Goal: Task Accomplishment & Management: Manage account settings

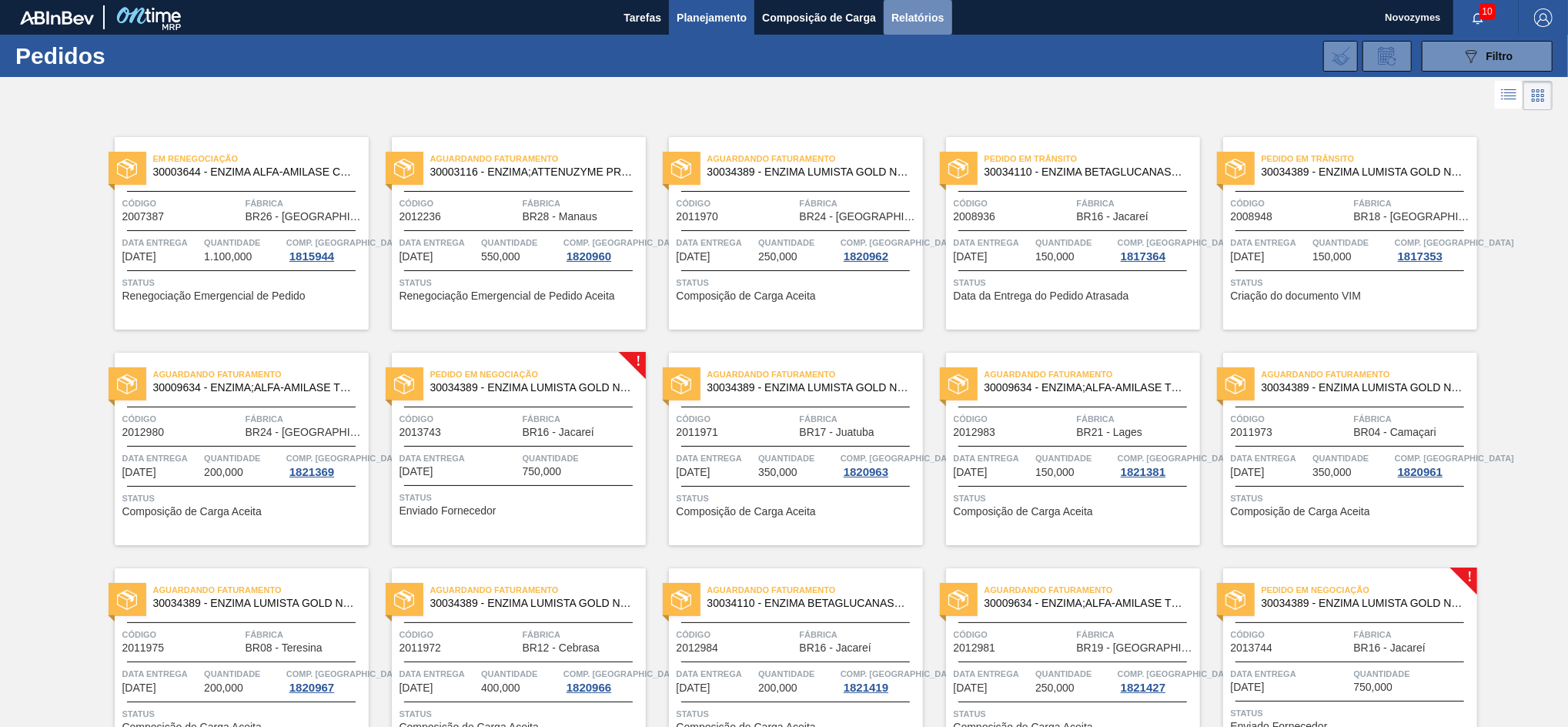
click at [937, 11] on span "Relatórios" at bounding box center [918, 17] width 52 height 18
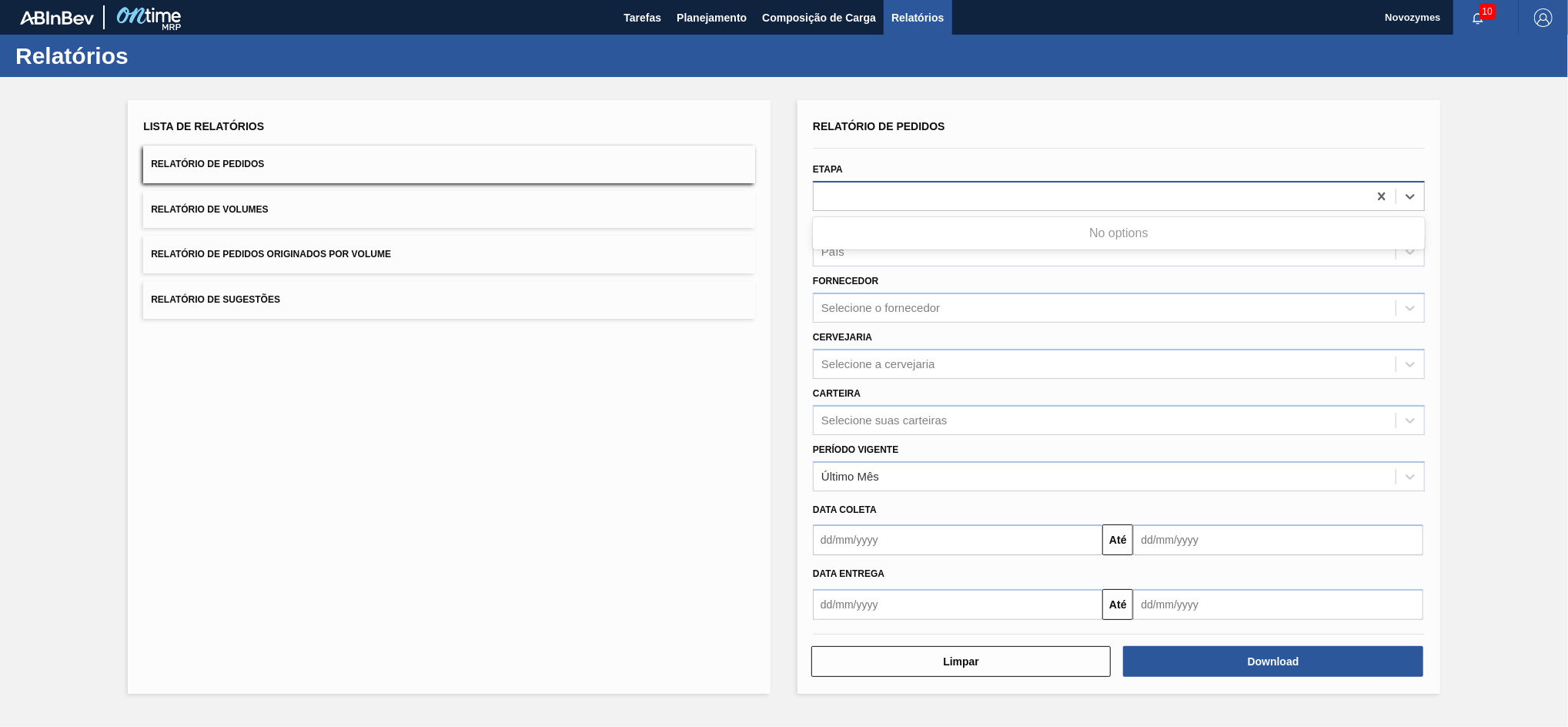
click at [904, 196] on div at bounding box center [1091, 196] width 555 height 22
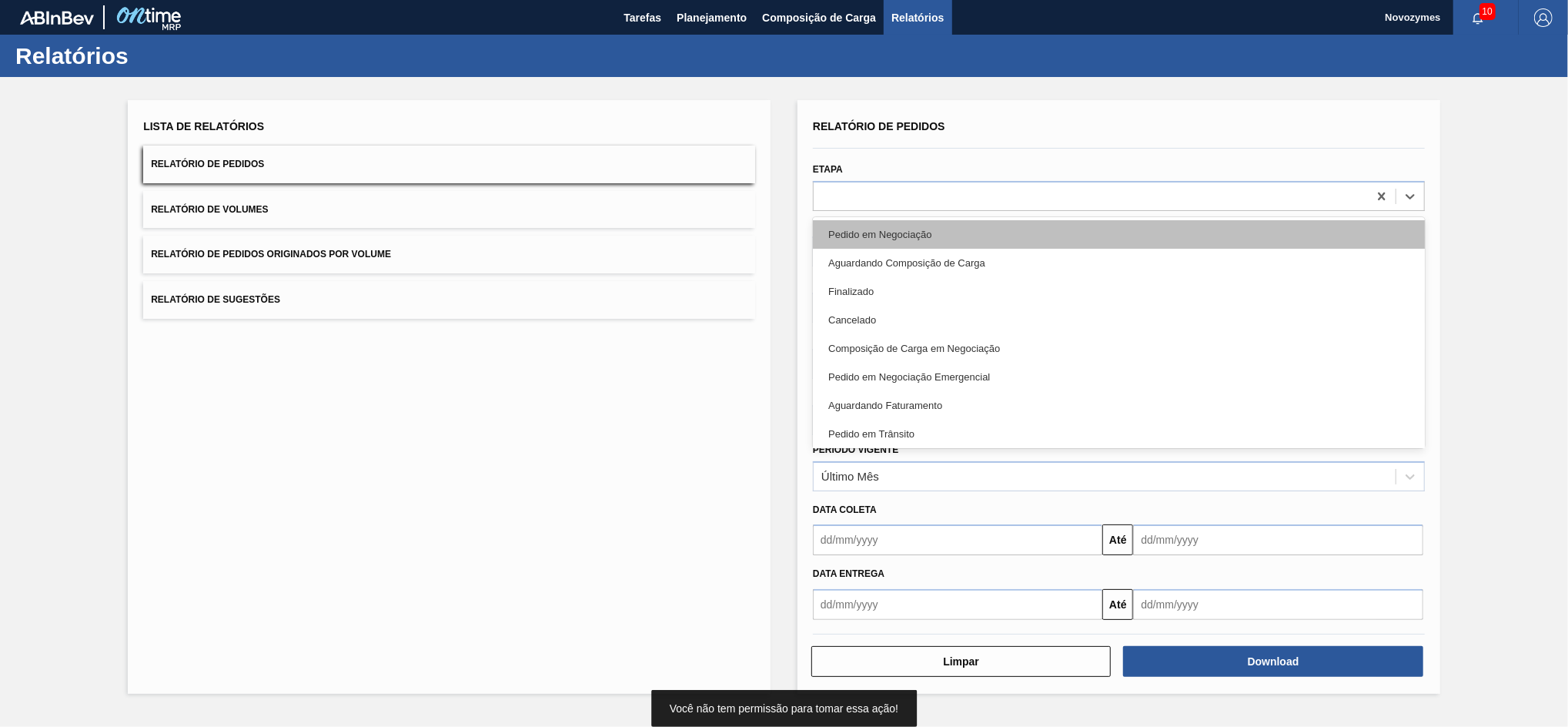
click at [862, 232] on div "Pedido em Negociação" at bounding box center [1119, 233] width 612 height 28
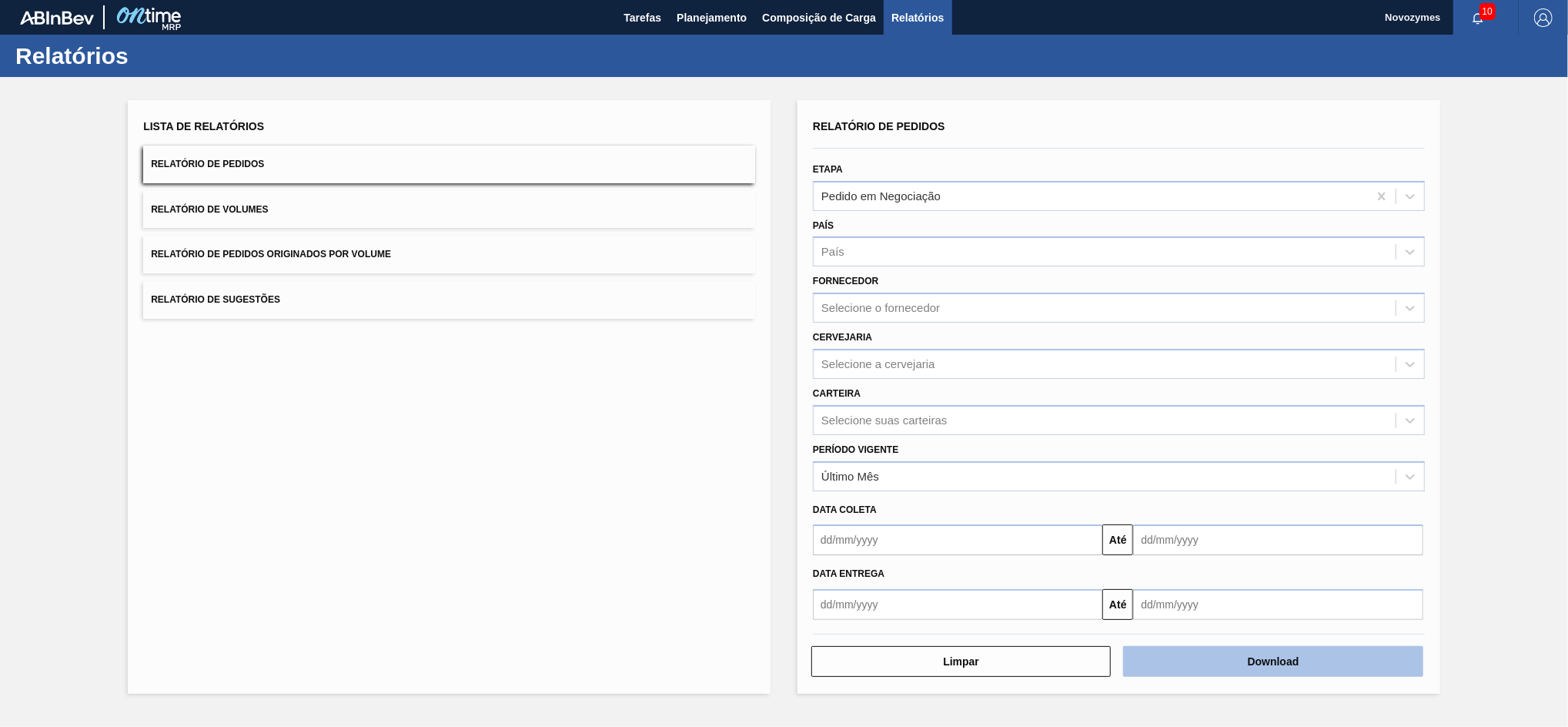
click at [1221, 650] on button "Download" at bounding box center [1272, 661] width 299 height 31
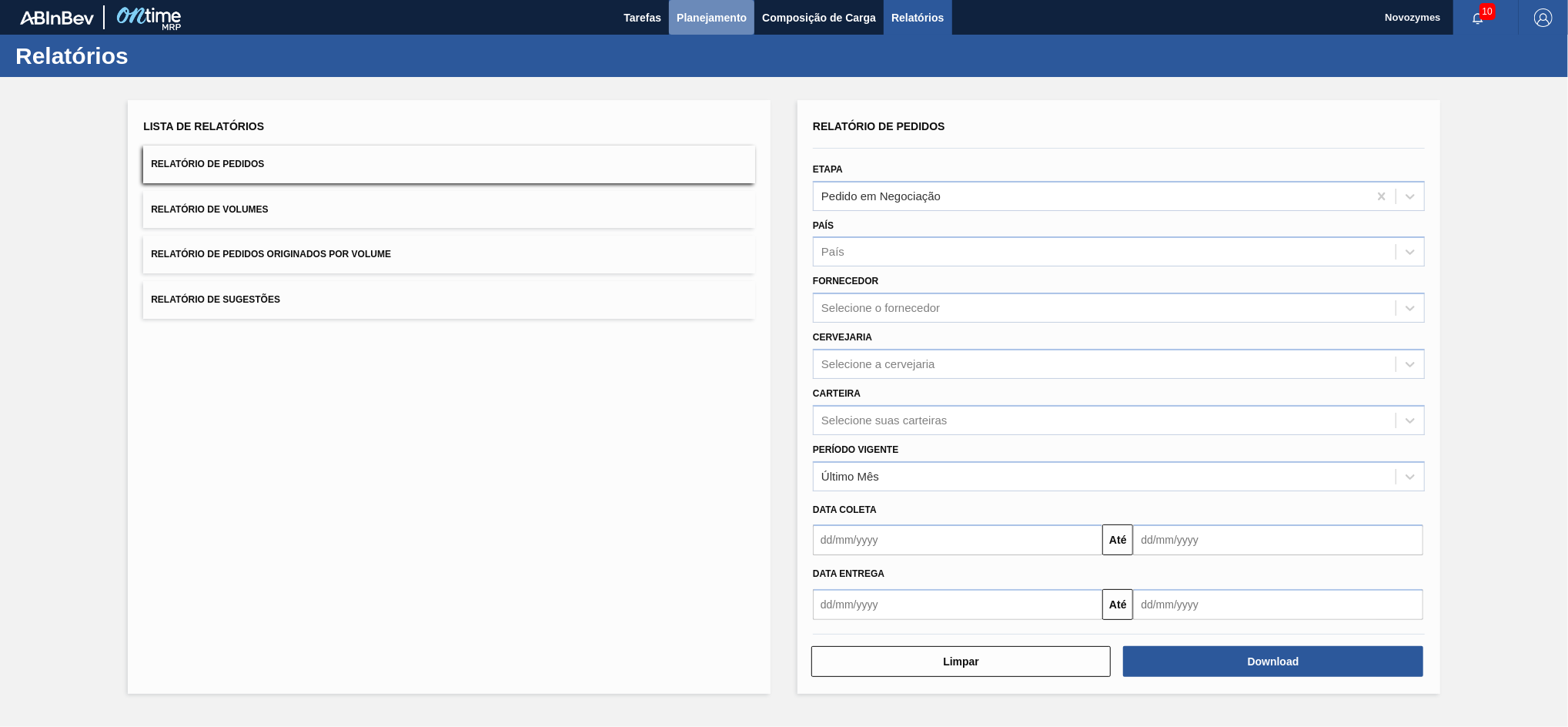
click at [709, 28] on button "Planejamento" at bounding box center [711, 17] width 85 height 35
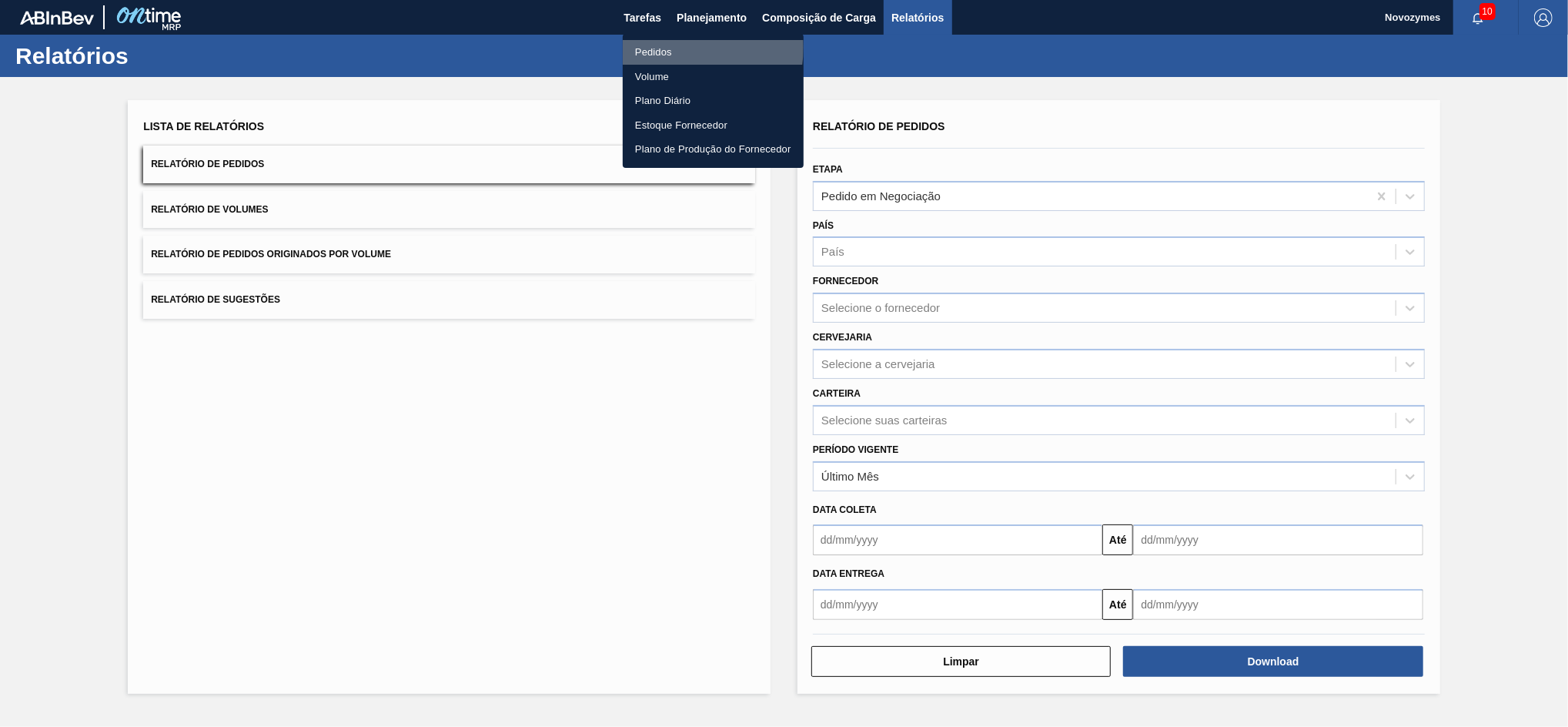
click at [680, 47] on li "Pedidos" at bounding box center [712, 51] width 181 height 24
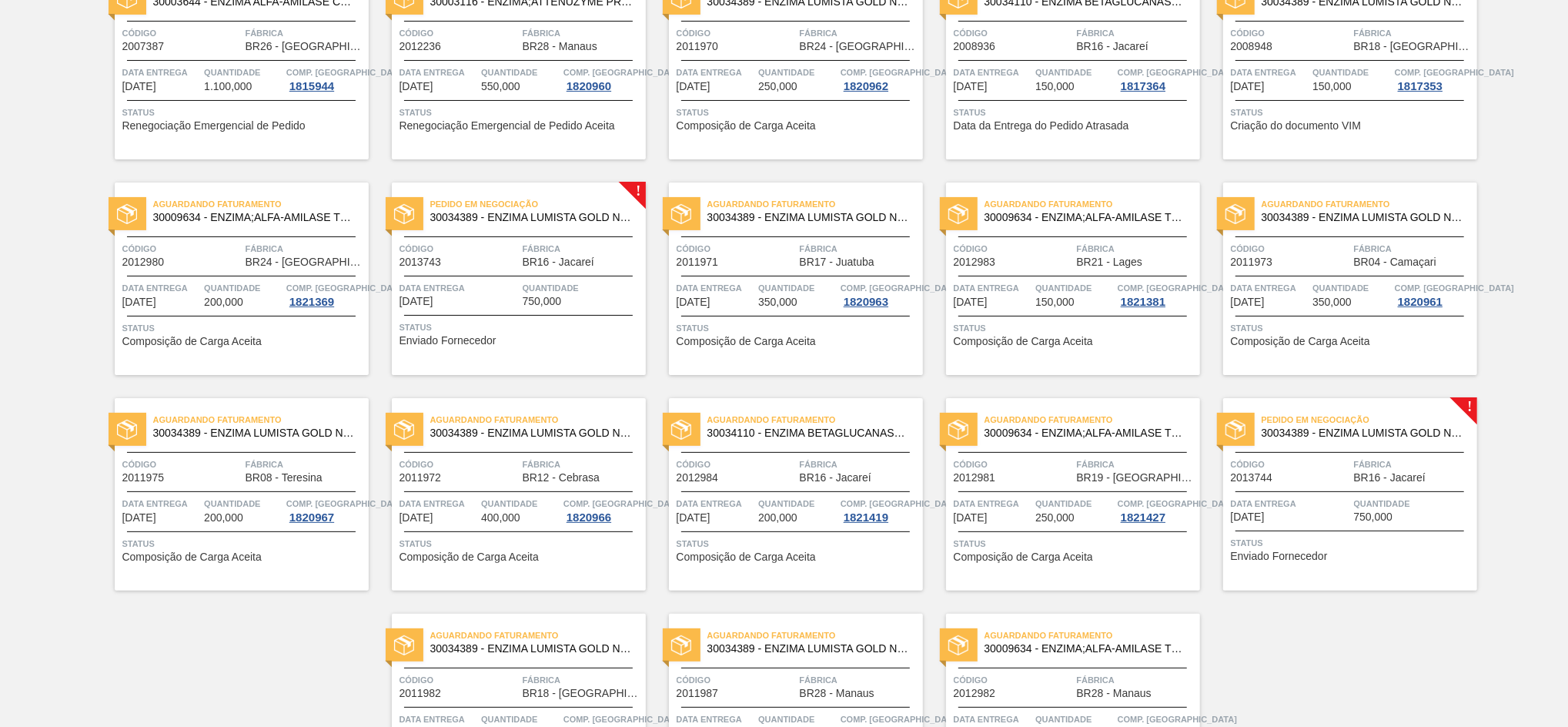
scroll to position [172, 0]
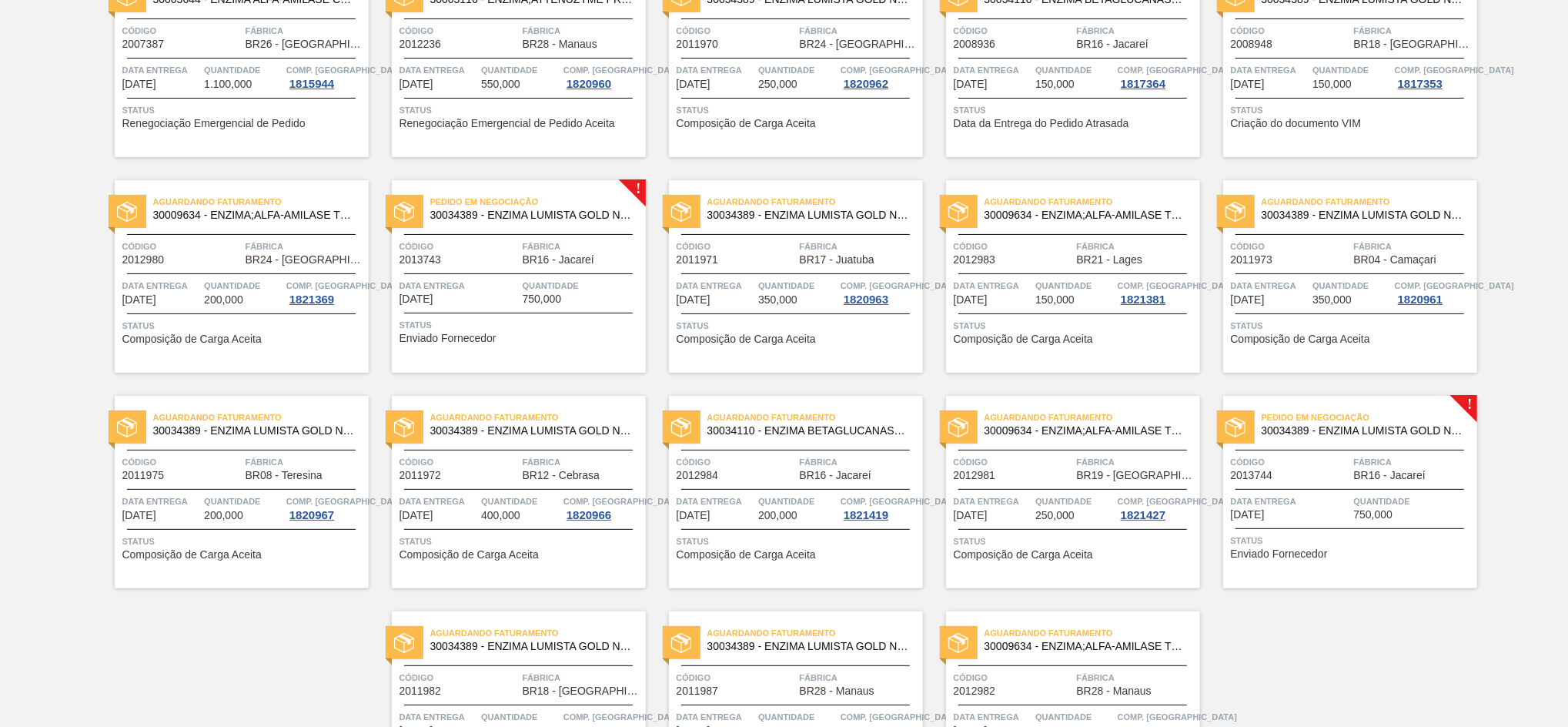
click at [447, 249] on span "Código" at bounding box center [459, 247] width 119 height 15
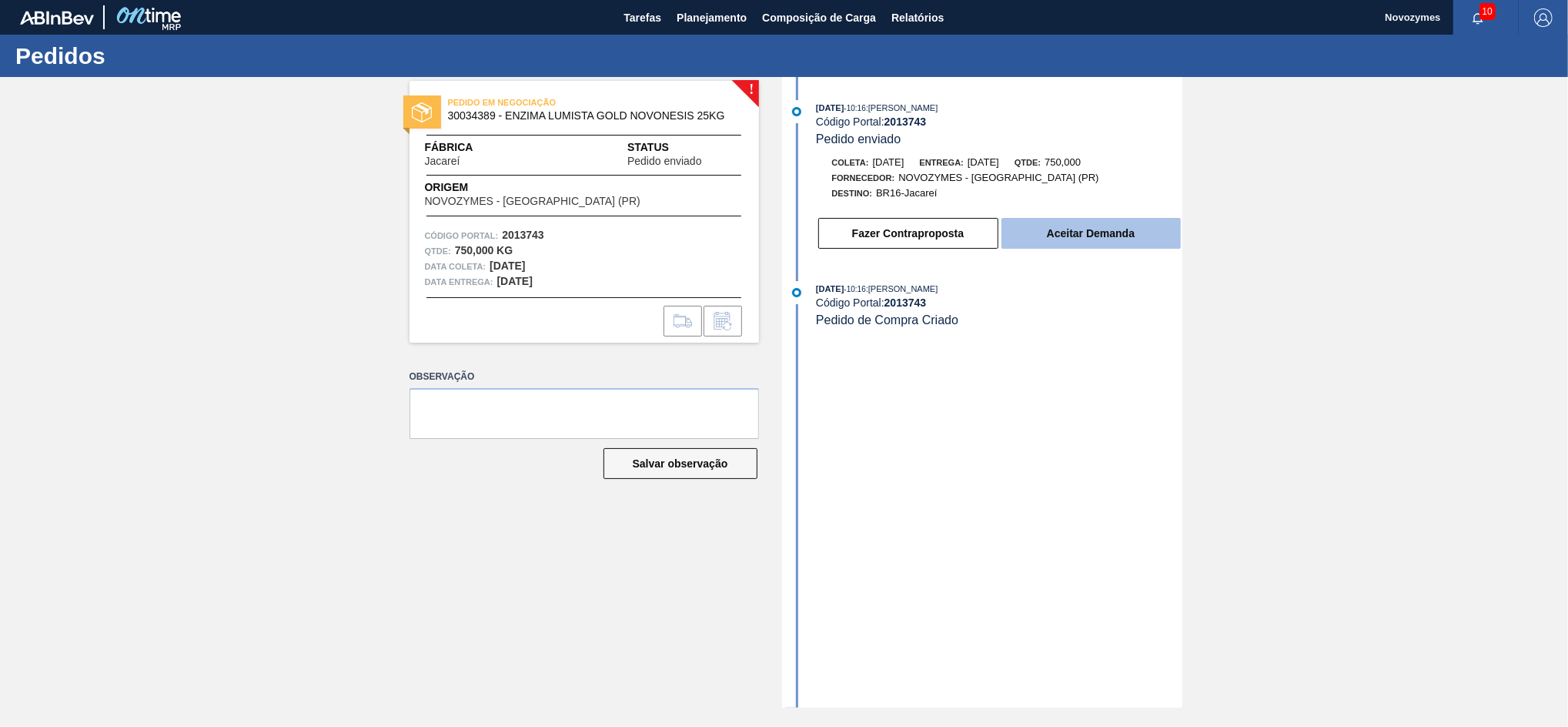
click at [1030, 239] on button "Aceitar Demanda" at bounding box center [1091, 233] width 179 height 31
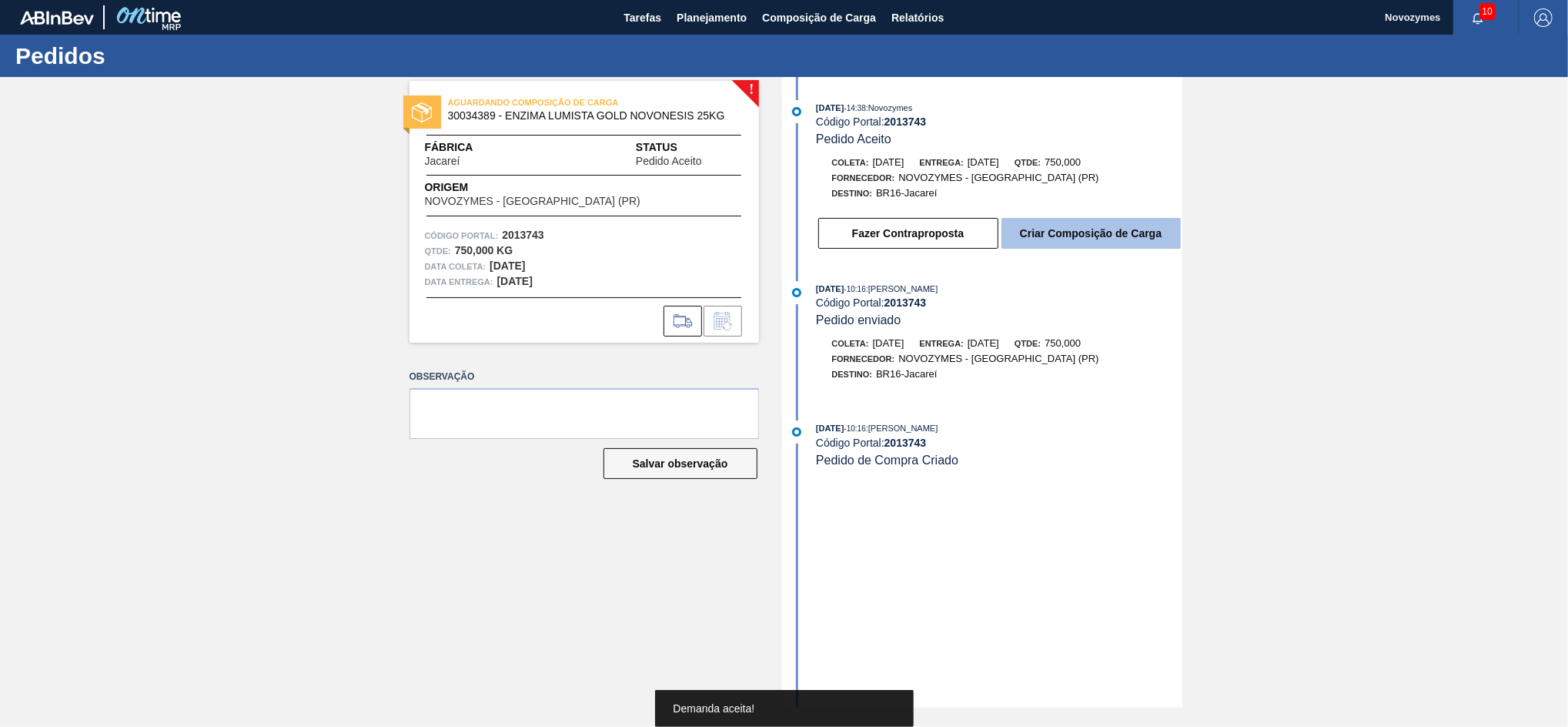
click at [1059, 247] on button "Criar Composição de Carga" at bounding box center [1091, 233] width 179 height 31
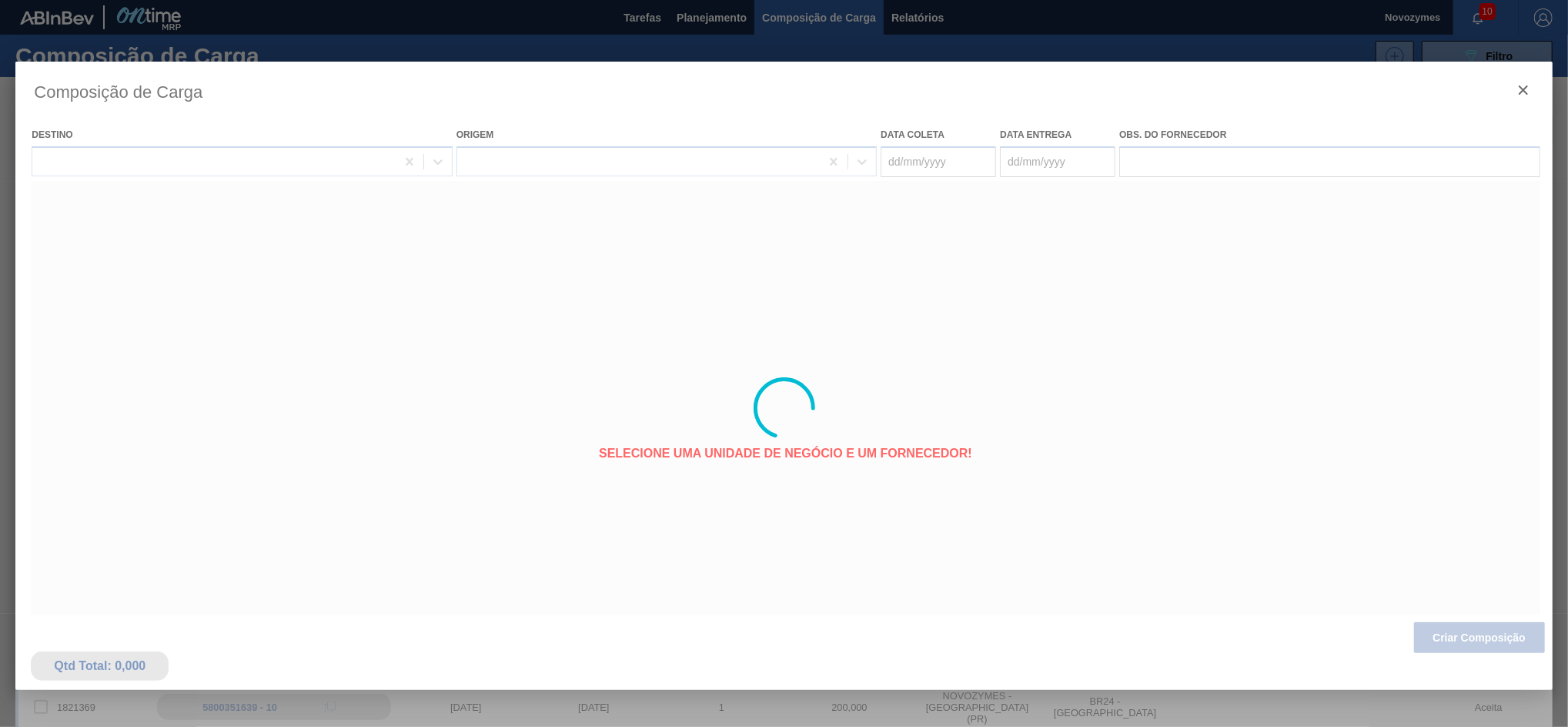
type coleta "26/08/2025"
type entrega "29/08/2025"
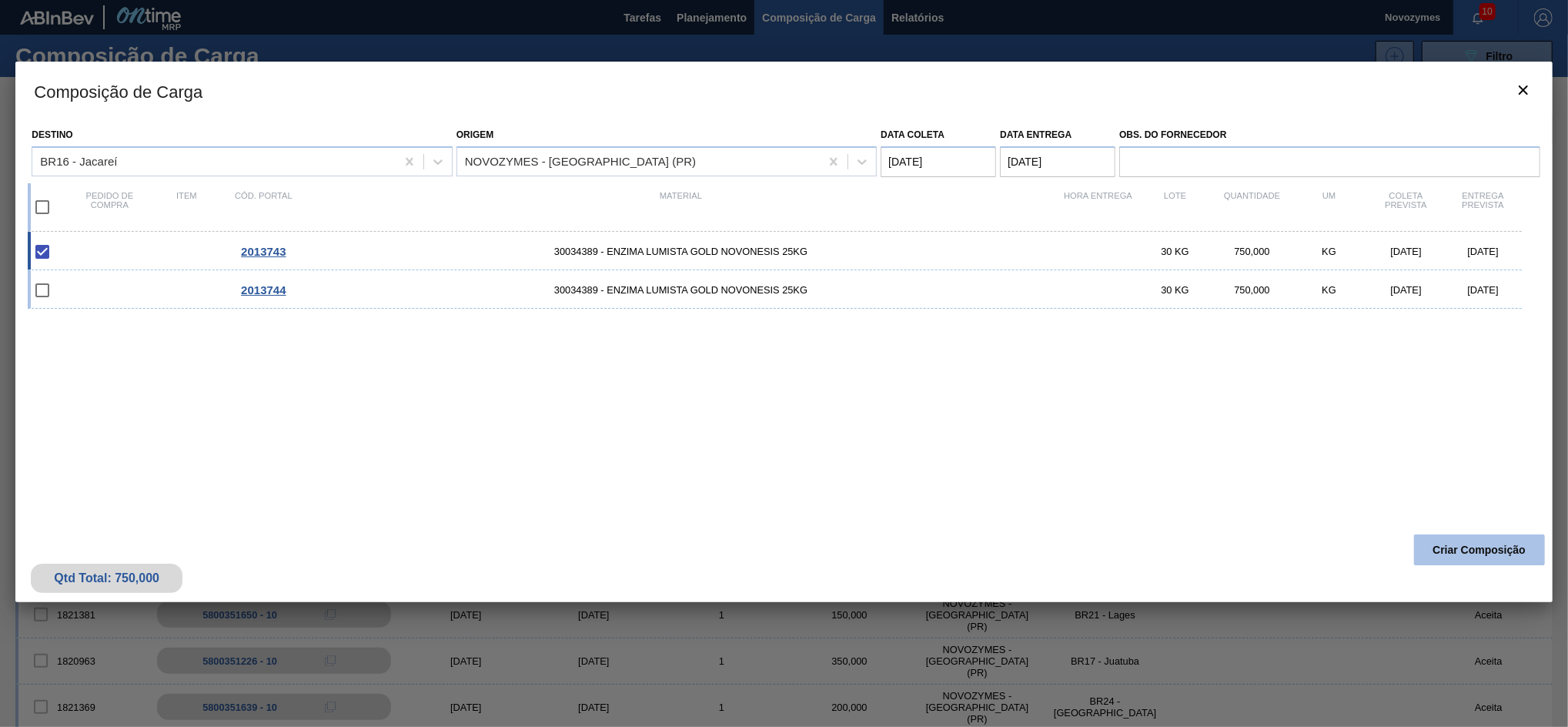
click at [1452, 543] on button "Criar Composição" at bounding box center [1479, 550] width 131 height 31
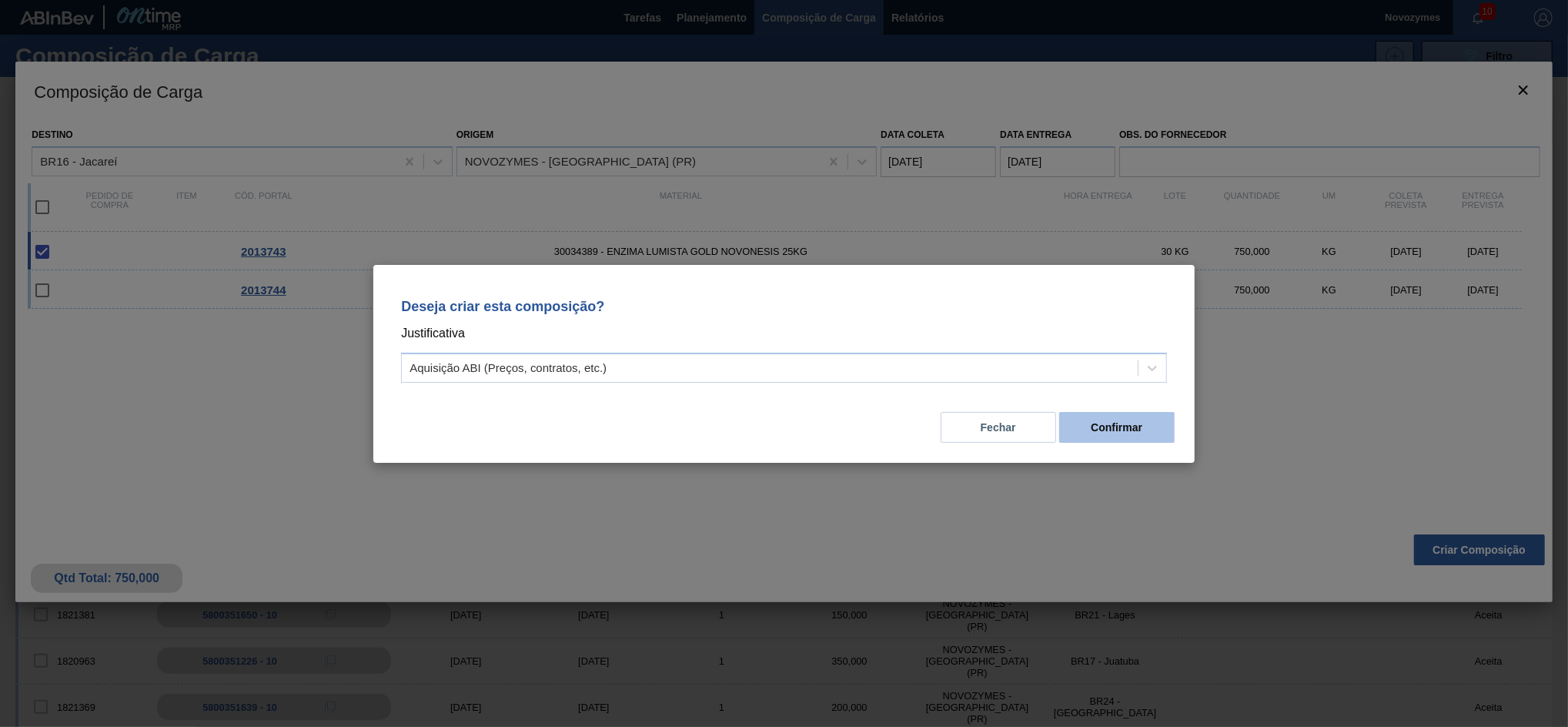
click at [1131, 435] on button "Confirmar" at bounding box center [1116, 428] width 115 height 31
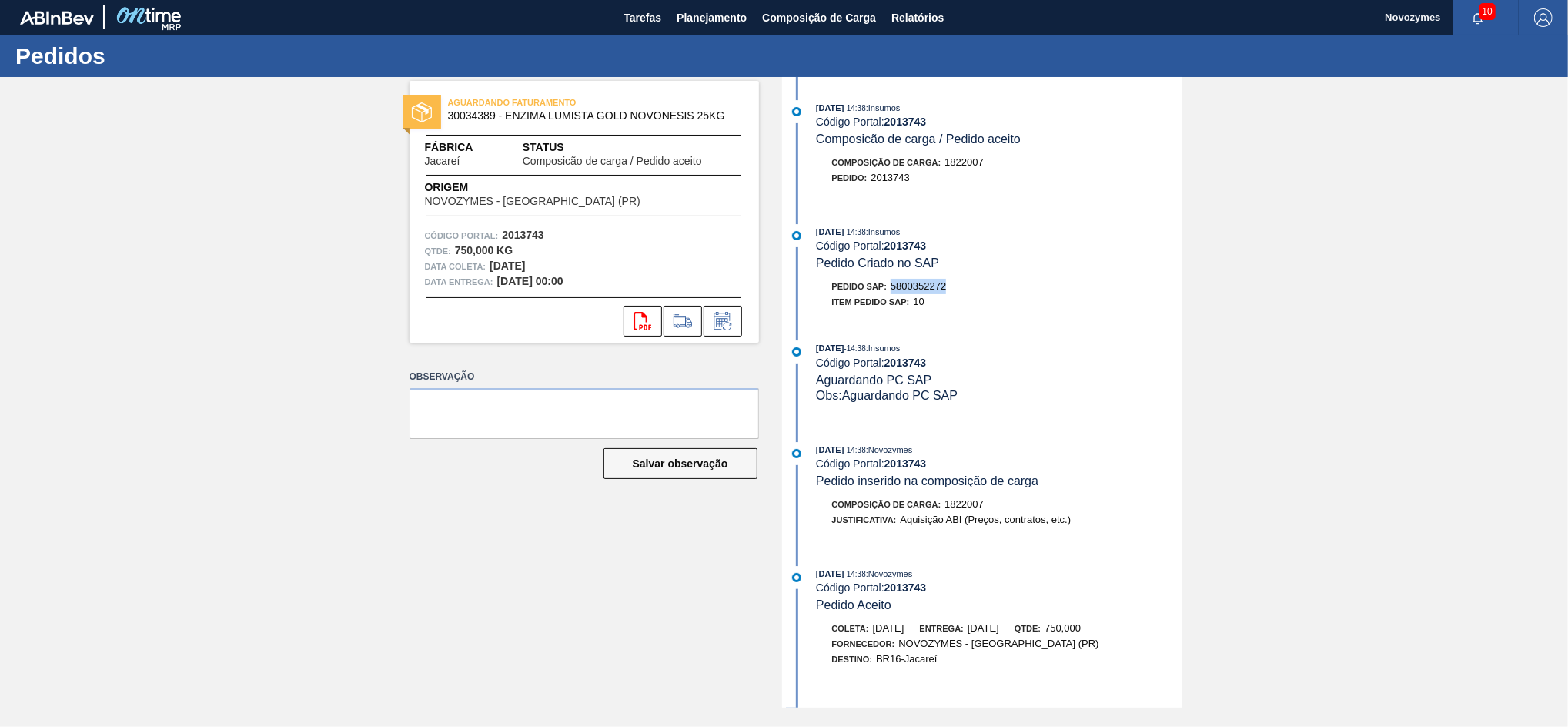
drag, startPoint x: 951, startPoint y: 286, endPoint x: 889, endPoint y: 292, distance: 62.3
click at [889, 292] on div "Pedido SAP: 5800352272" at bounding box center [1000, 287] width 366 height 15
copy span "5800352272"
click at [702, 27] on button "Planejamento" at bounding box center [711, 17] width 85 height 35
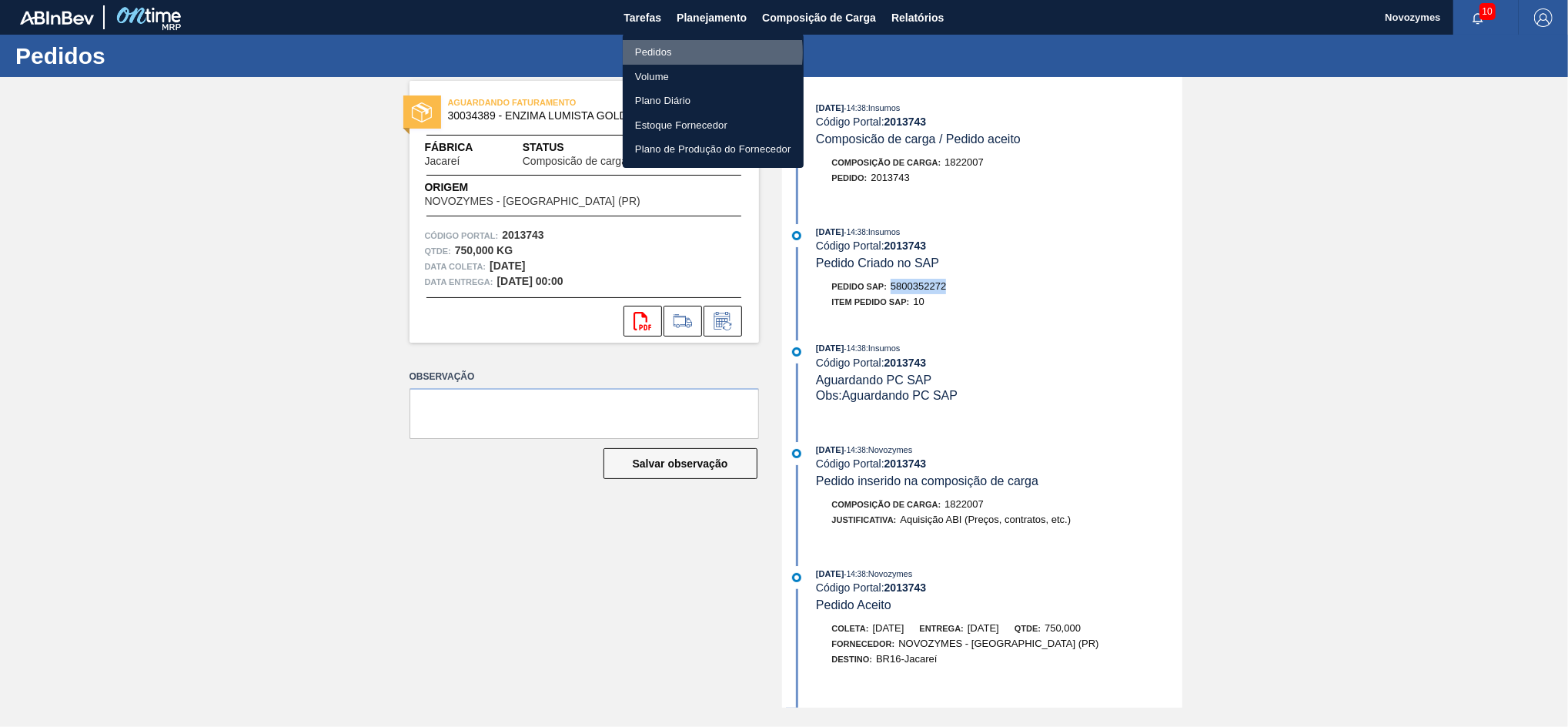
click at [686, 52] on li "Pedidos" at bounding box center [712, 51] width 181 height 24
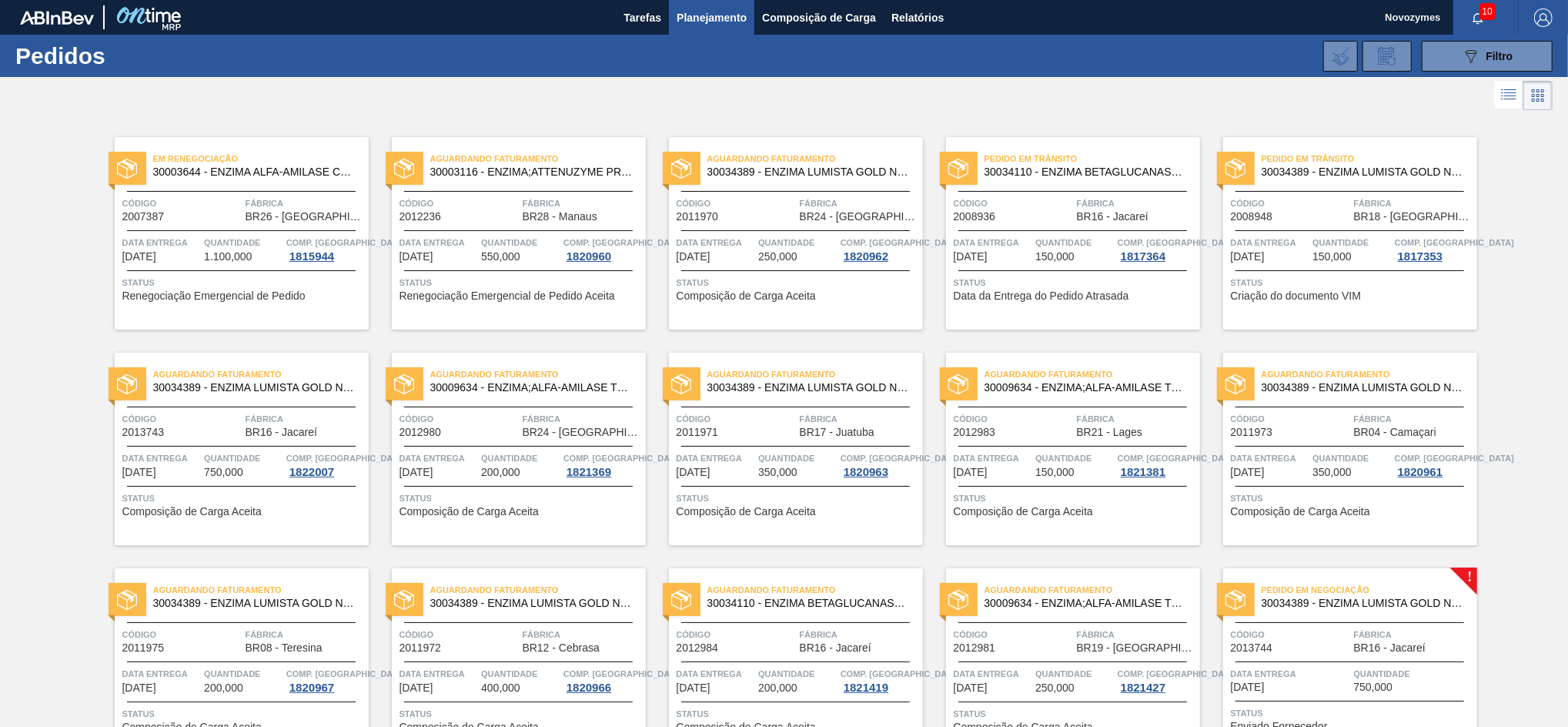
scroll to position [306, 0]
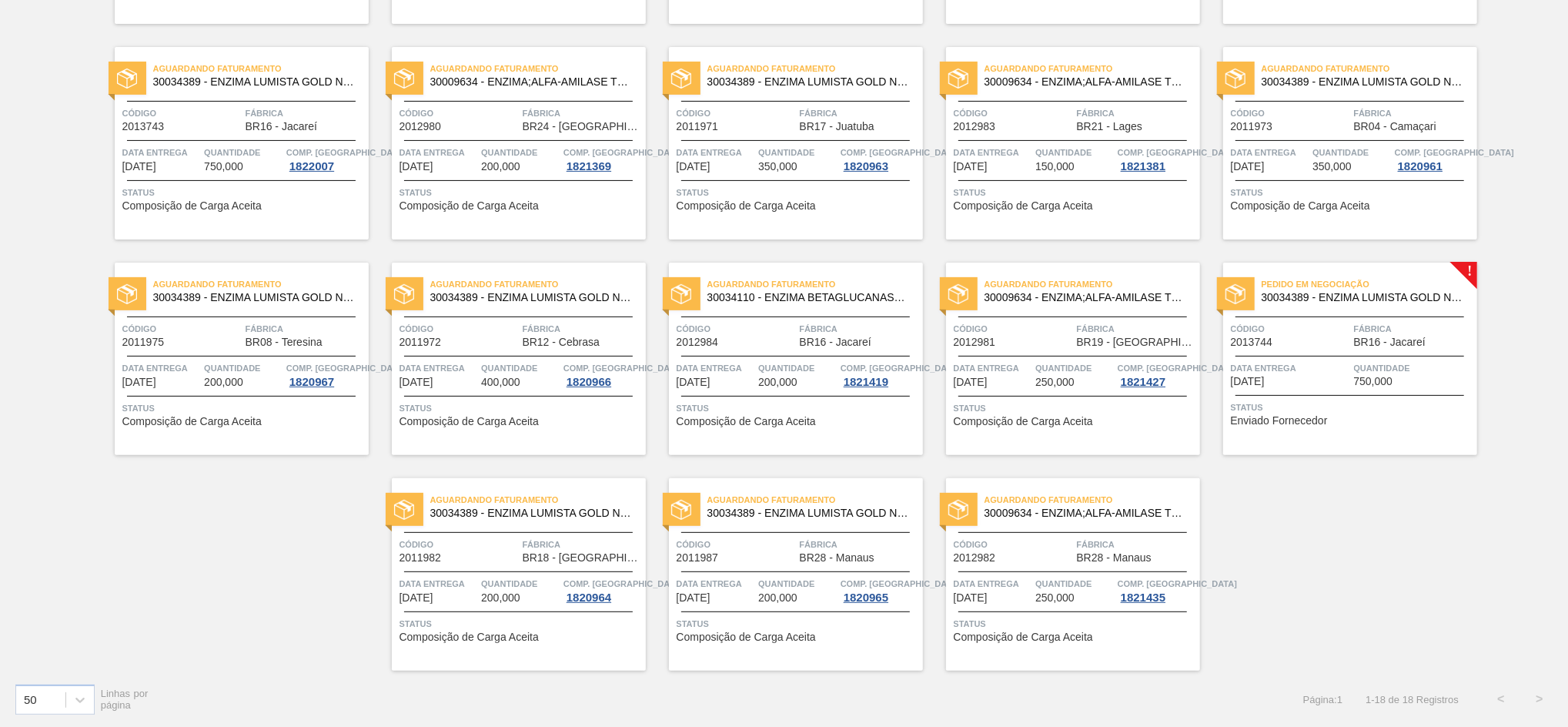
click at [1308, 355] on div at bounding box center [1350, 355] width 228 height 1
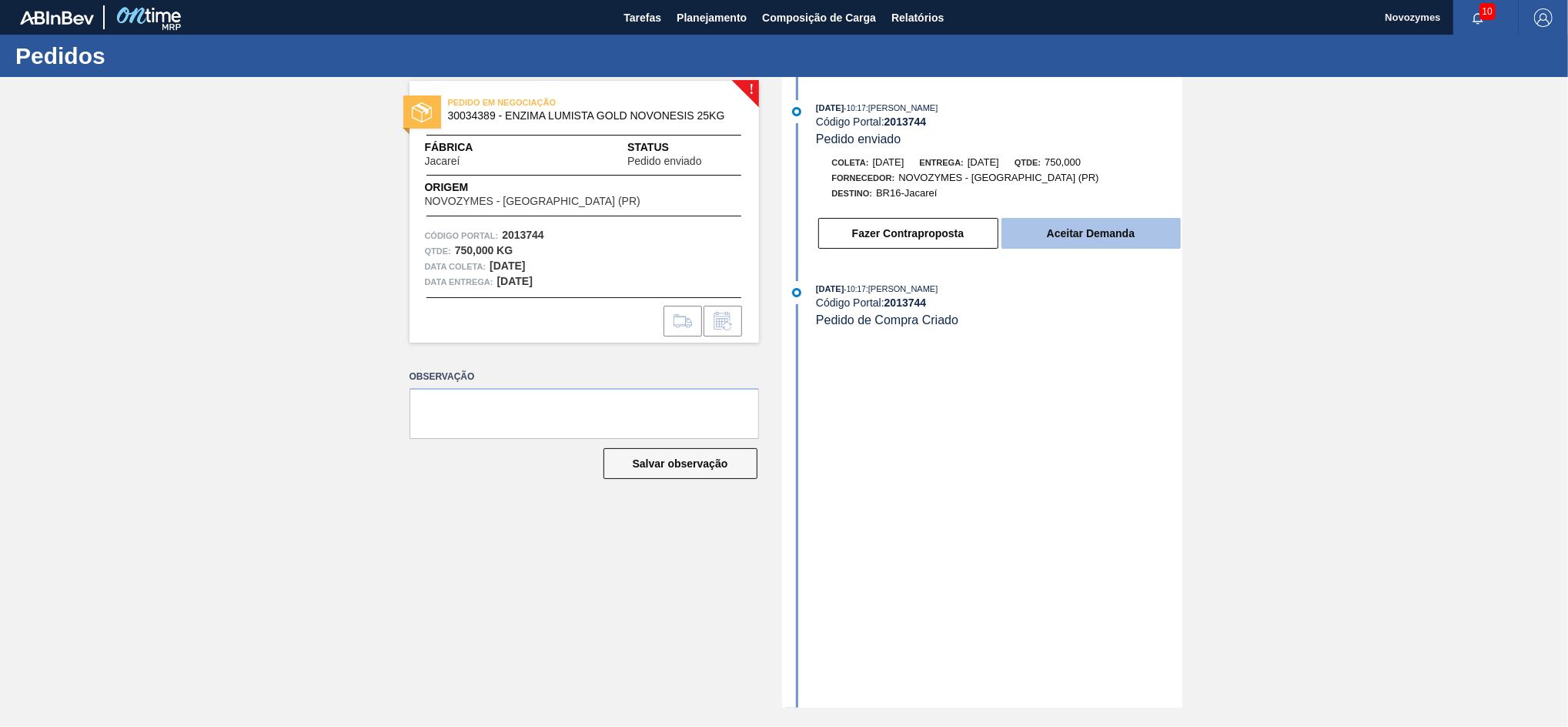
click at [1092, 243] on button "Aceitar Demanda" at bounding box center [1091, 233] width 179 height 31
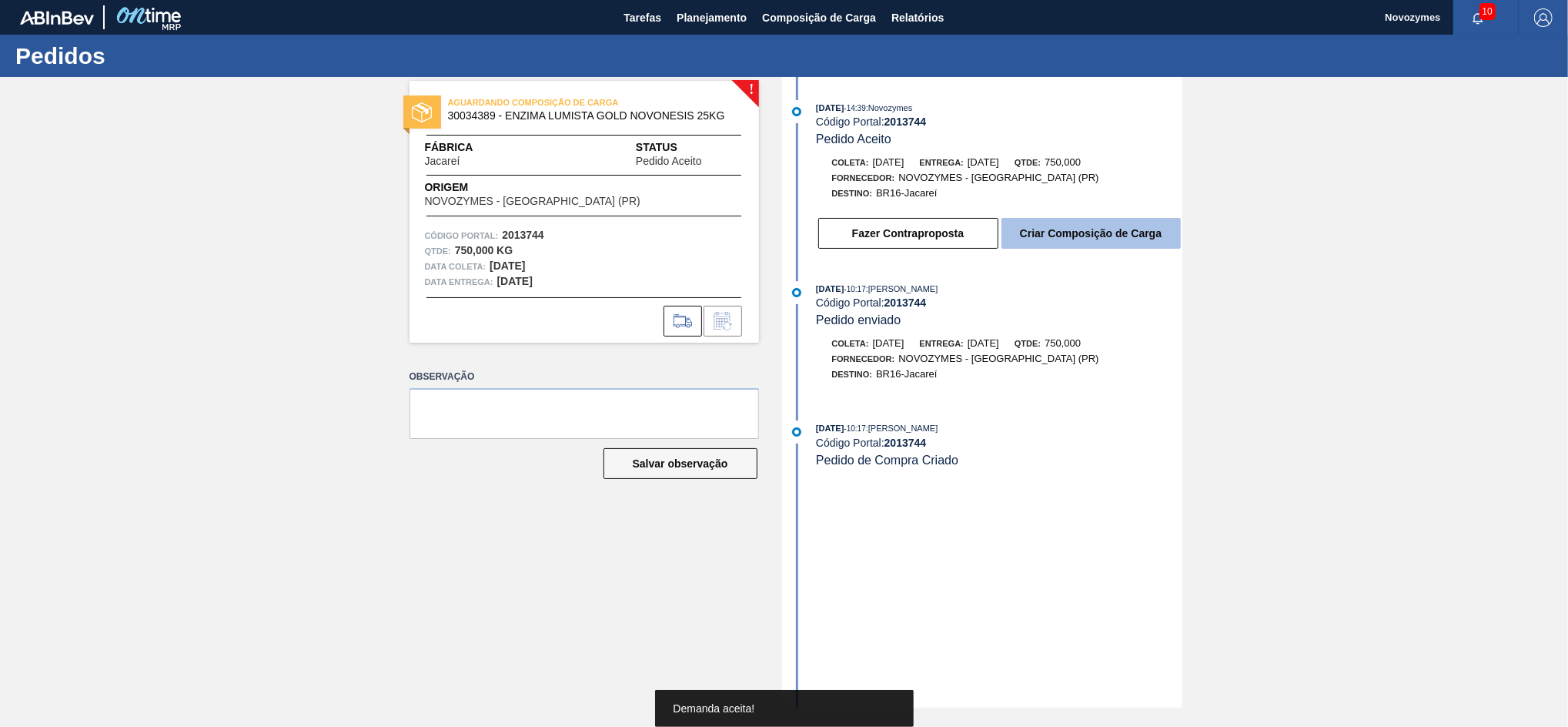
click at [1048, 232] on button "Criar Composição de Carga" at bounding box center [1091, 233] width 179 height 31
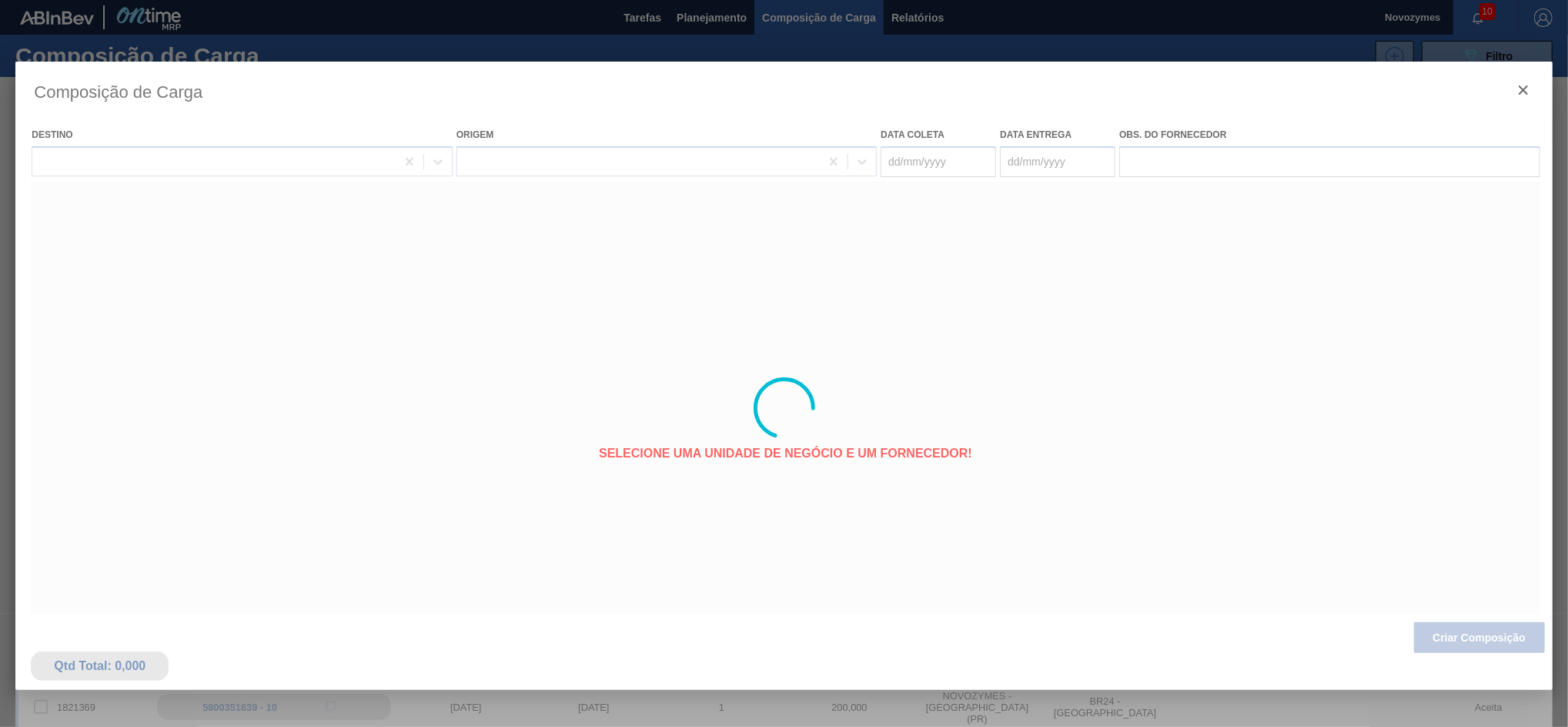
type coleta "[DATE]"
type entrega "[DATE]"
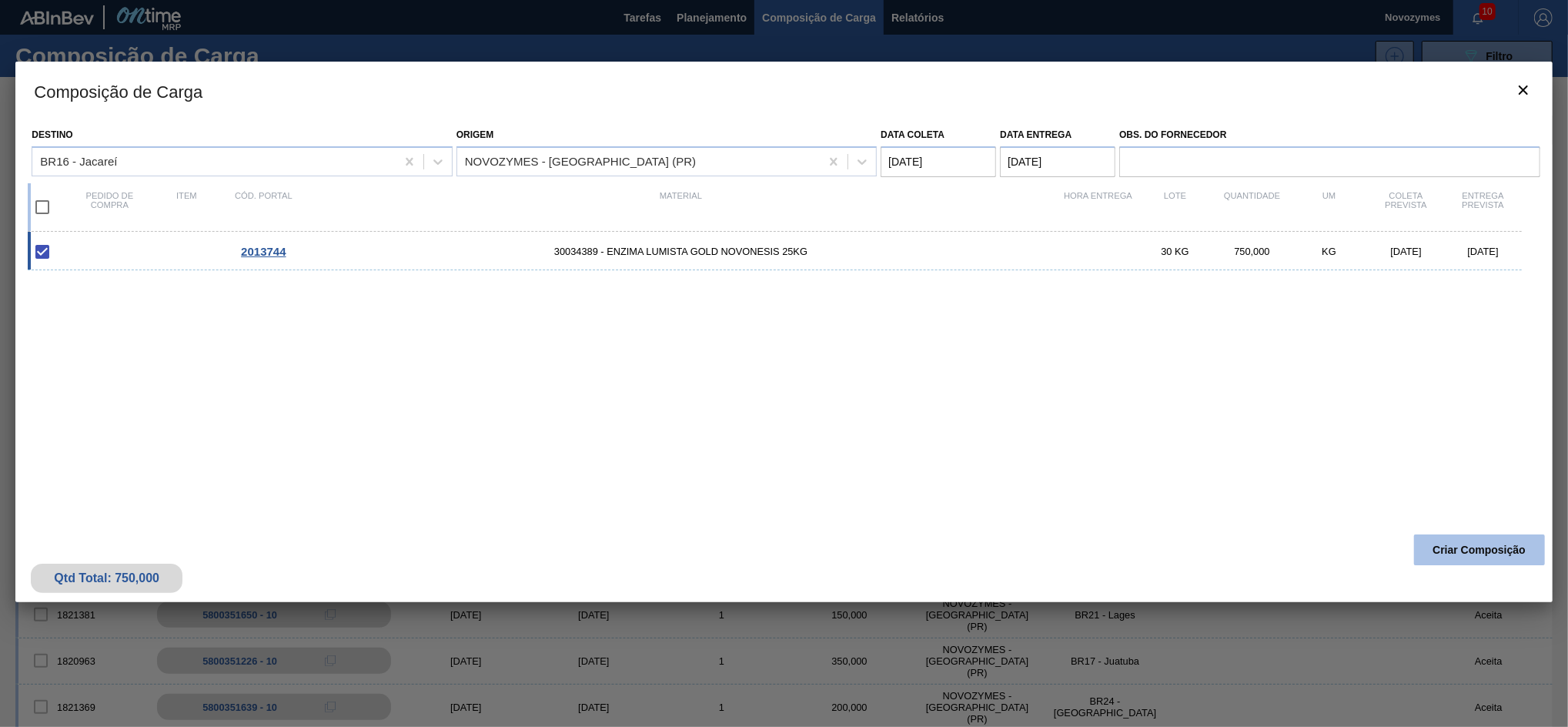
click at [1444, 544] on button "Criar Composição" at bounding box center [1479, 550] width 131 height 31
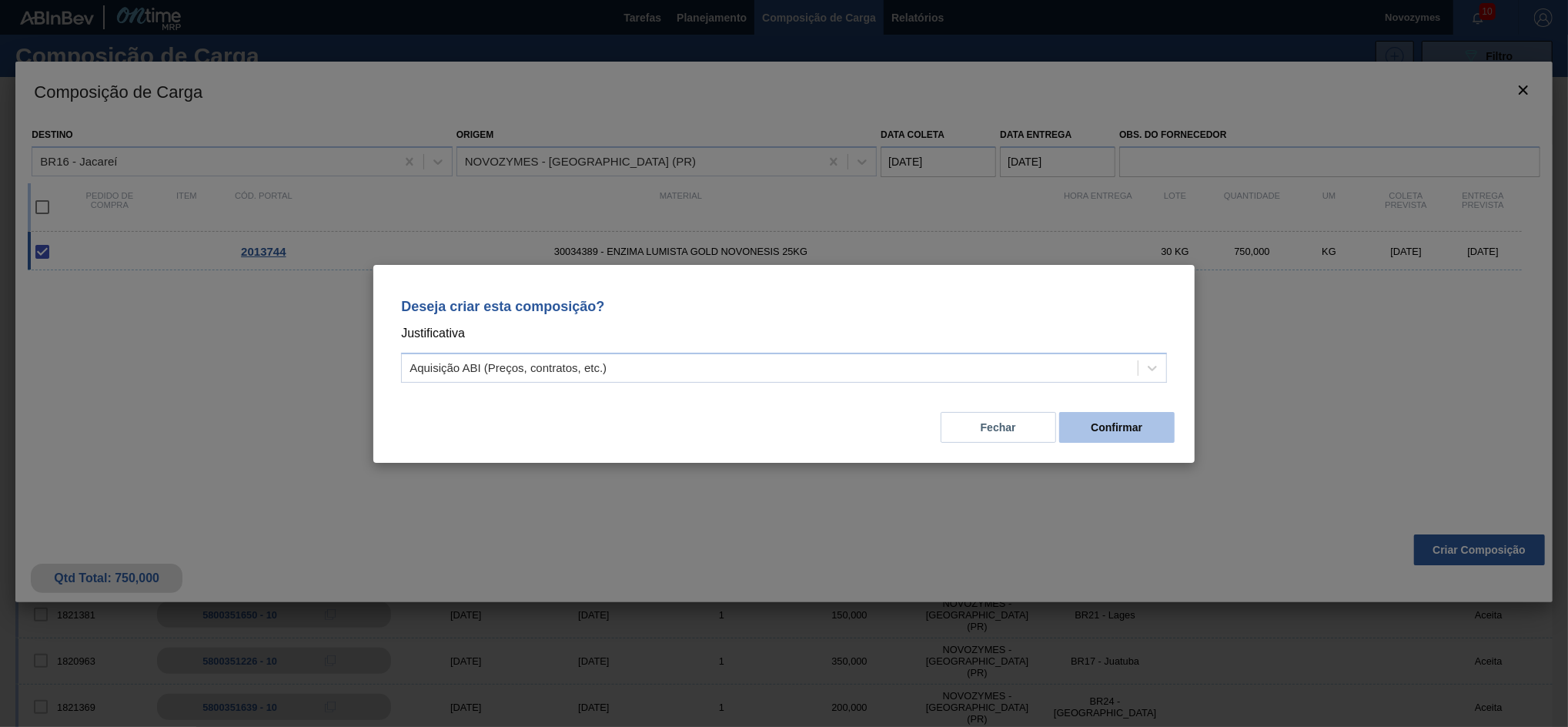
click at [1136, 425] on button "Confirmar" at bounding box center [1116, 428] width 115 height 31
